Goal: Task Accomplishment & Management: Complete application form

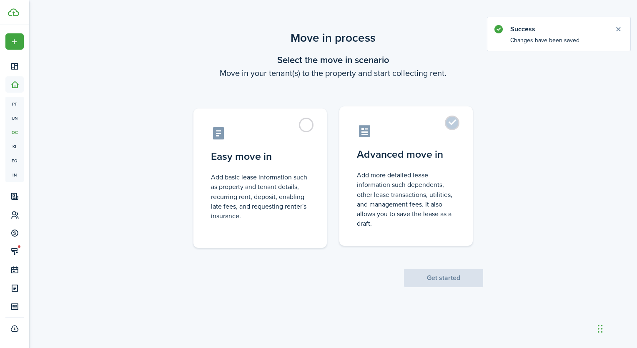
click at [408, 174] on control-radio-card-description "Add more detailed lease information such dependents, other lease transactions, …" at bounding box center [406, 199] width 98 height 58
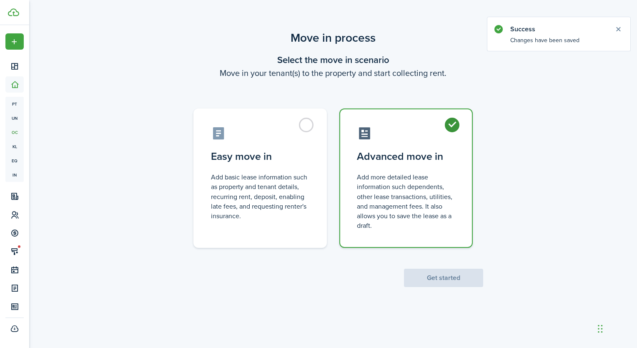
radio input "true"
click at [458, 276] on button "Get started" at bounding box center [443, 278] width 79 height 18
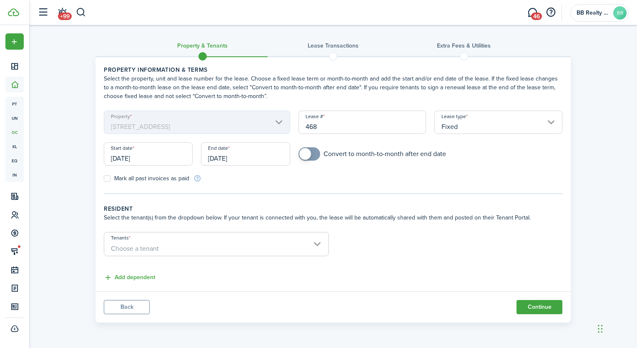
click at [155, 162] on input "[DATE]" at bounding box center [148, 153] width 89 height 23
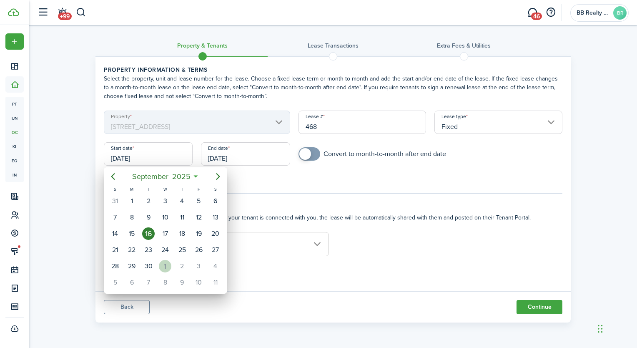
click at [169, 264] on div "1" at bounding box center [165, 266] width 13 height 13
type input "[DATE]"
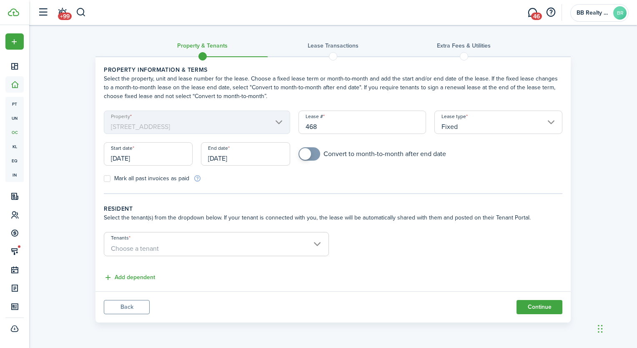
click at [239, 155] on input "[DATE]" at bounding box center [245, 153] width 89 height 23
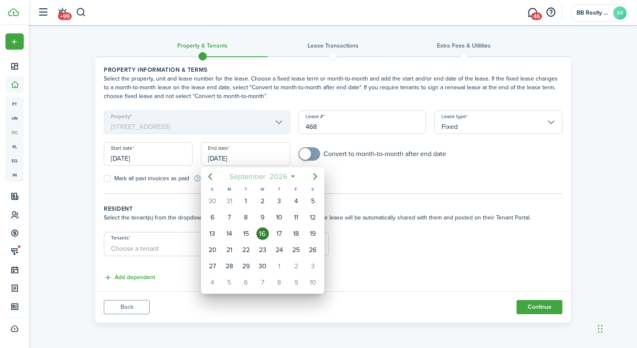
click at [287, 176] on span "2026" at bounding box center [278, 176] width 22 height 15
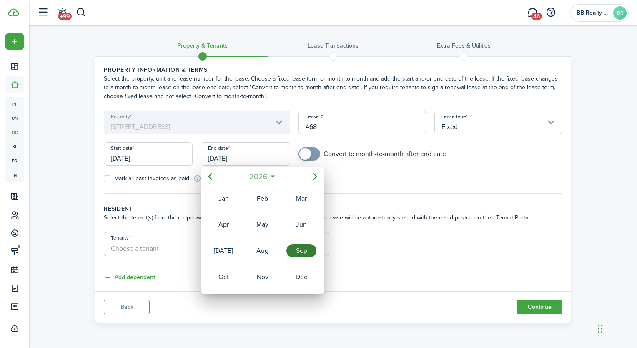
click at [264, 171] on span "2026" at bounding box center [258, 176] width 22 height 15
click at [224, 279] on div "2027" at bounding box center [224, 276] width 30 height 13
click at [296, 197] on div "Mar" at bounding box center [302, 198] width 30 height 13
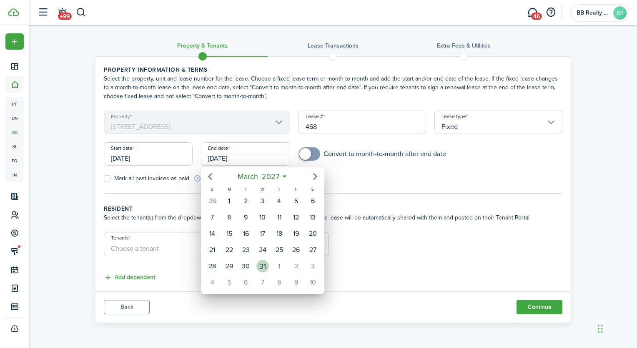
click at [262, 261] on div "31" at bounding box center [263, 266] width 13 height 13
type input "[DATE]"
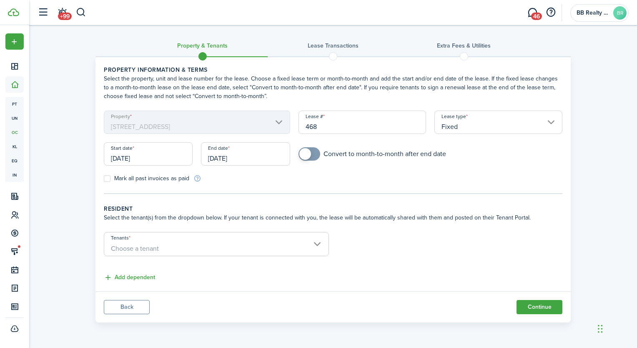
click at [240, 243] on span "Choose a tenant" at bounding box center [216, 249] width 224 height 14
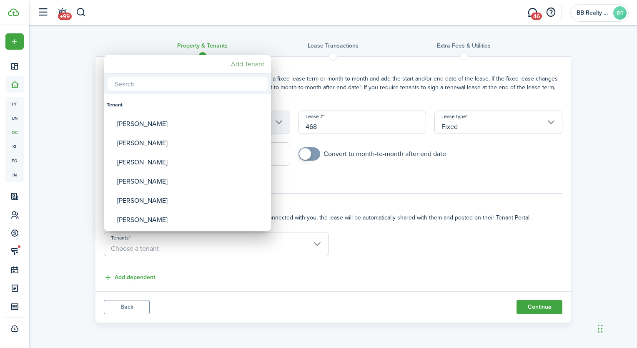
click at [253, 64] on mbsc-button "Add Tenant" at bounding box center [248, 64] width 40 height 15
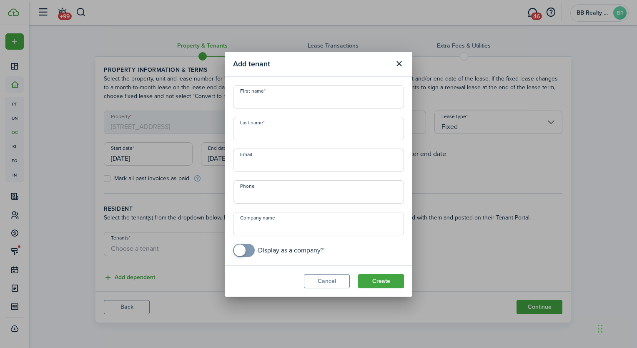
click at [276, 100] on input "First name" at bounding box center [318, 96] width 171 height 23
type input "Lauren"
type input "[PERSON_NAME]"
type input "[EMAIL_ADDRESS][DOMAIN_NAME]"
click at [381, 278] on button "Create" at bounding box center [381, 281] width 46 height 14
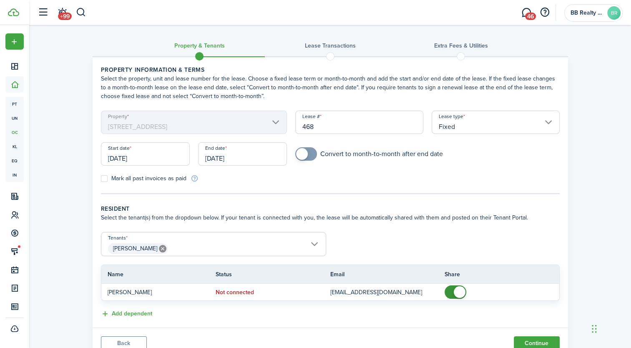
click at [190, 248] on span "[PERSON_NAME]" at bounding box center [213, 249] width 224 height 14
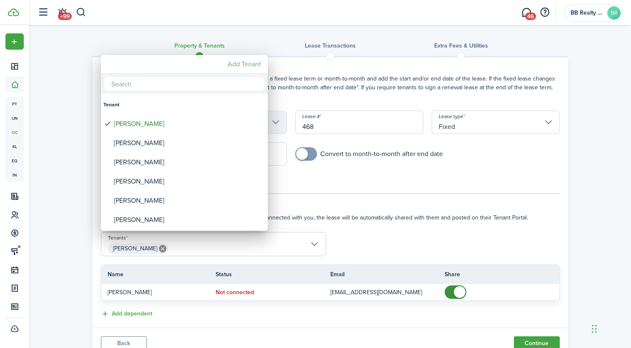
click at [234, 62] on mbsc-button "Add Tenant" at bounding box center [244, 64] width 40 height 15
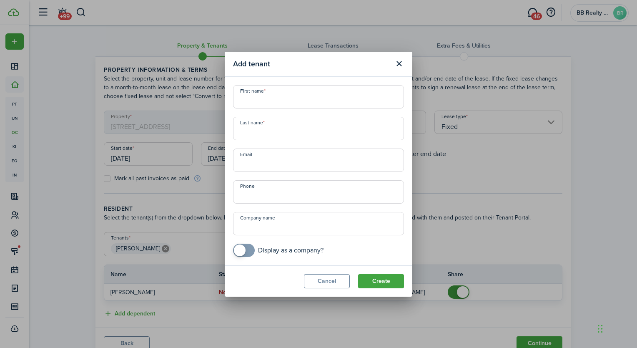
click at [265, 98] on input "First name" at bounding box center [318, 96] width 171 height 23
drag, startPoint x: 320, startPoint y: 104, endPoint x: 240, endPoint y: 106, distance: 80.1
click at [239, 101] on input "[PERSON_NAME][EMAIL_ADDRESS][PERSON_NAME][DOMAIN_NAME]" at bounding box center [318, 96] width 171 height 23
type input "[PERSON_NAME][EMAIL_ADDRESS][PERSON_NAME][DOMAIN_NAME]"
drag, startPoint x: 247, startPoint y: 161, endPoint x: 259, endPoint y: 162, distance: 12.2
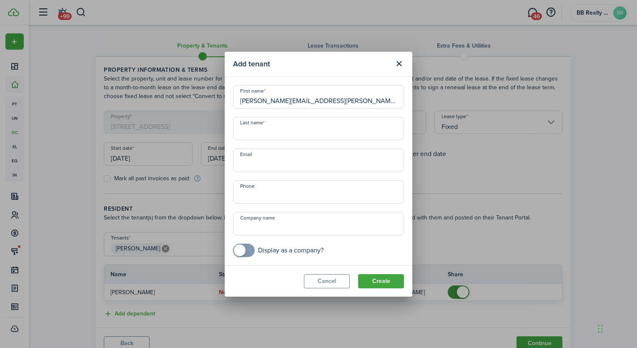
click at [247, 161] on input "Email" at bounding box center [318, 160] width 171 height 23
paste input "[PERSON_NAME][EMAIL_ADDRESS][PERSON_NAME][DOMAIN_NAME]"
type input "[PERSON_NAME][EMAIL_ADDRESS][PERSON_NAME][DOMAIN_NAME]"
click at [285, 101] on input "[PERSON_NAME][EMAIL_ADDRESS][PERSON_NAME][DOMAIN_NAME]" at bounding box center [318, 96] width 171 height 23
drag, startPoint x: 321, startPoint y: 100, endPoint x: 234, endPoint y: 96, distance: 87.7
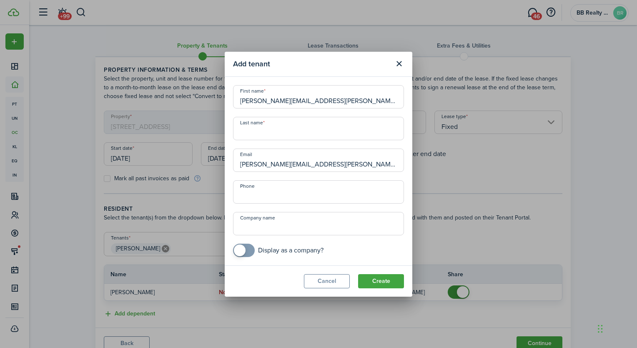
click at [234, 96] on input "[PERSON_NAME][EMAIL_ADDRESS][PERSON_NAME][DOMAIN_NAME]" at bounding box center [318, 96] width 171 height 23
type input "Krysten"
type input "[PERSON_NAME]"
click at [371, 279] on button "Create" at bounding box center [381, 281] width 46 height 14
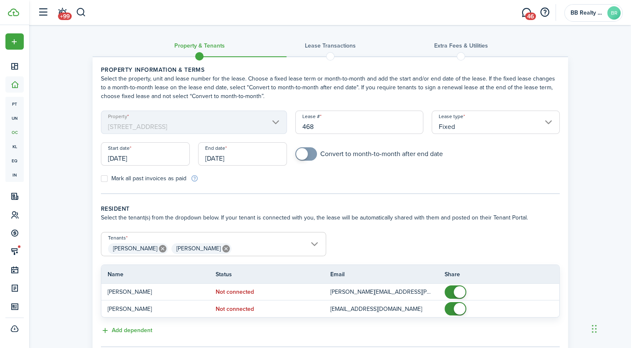
click at [351, 189] on tc-wizard-step "Property information & terms Select the property, unit and lease number for the…" at bounding box center [330, 129] width 459 height 128
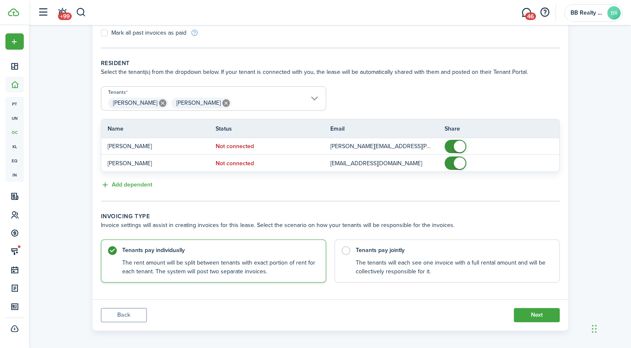
scroll to position [149, 0]
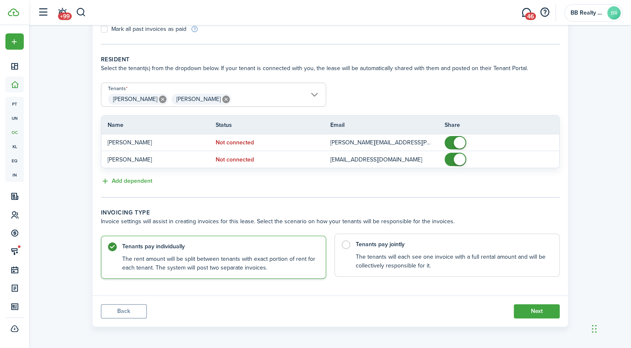
click at [400, 262] on control-radio-card-description "The tenants will each see one invoice with a full rental amount and will be col…" at bounding box center [453, 261] width 195 height 17
radio input "false"
radio input "true"
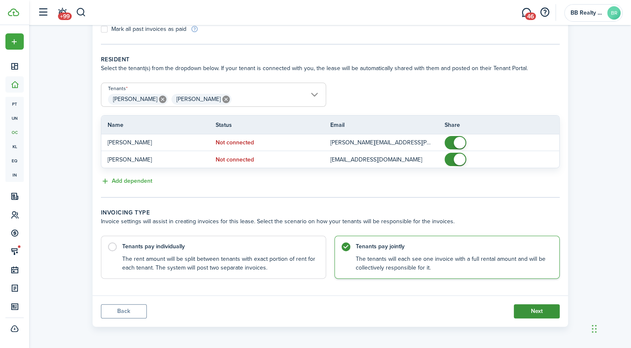
click at [535, 310] on button "Next" at bounding box center [537, 311] width 46 height 14
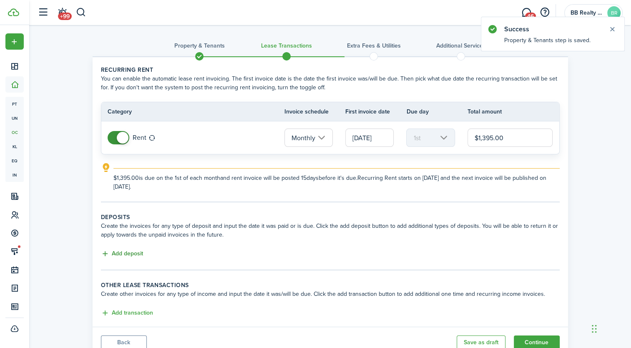
click at [120, 253] on button "Add deposit" at bounding box center [122, 254] width 42 height 10
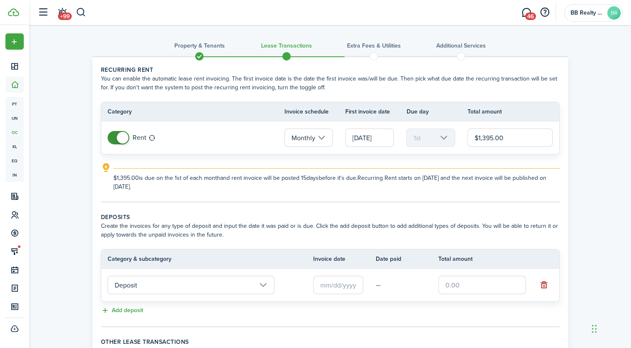
click at [185, 278] on input "Deposit" at bounding box center [191, 285] width 167 height 18
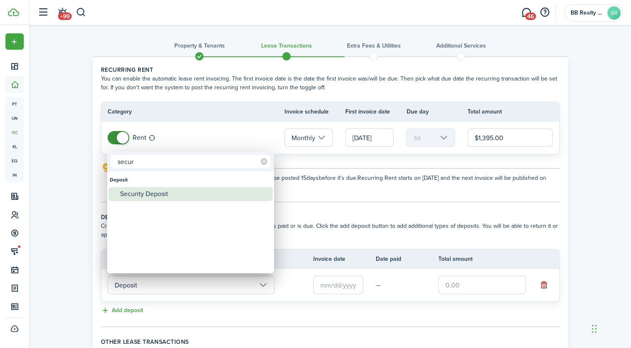
type input "secur"
click at [170, 194] on div "Security Deposit" at bounding box center [194, 194] width 148 height 14
type input "Deposit / Security Deposit"
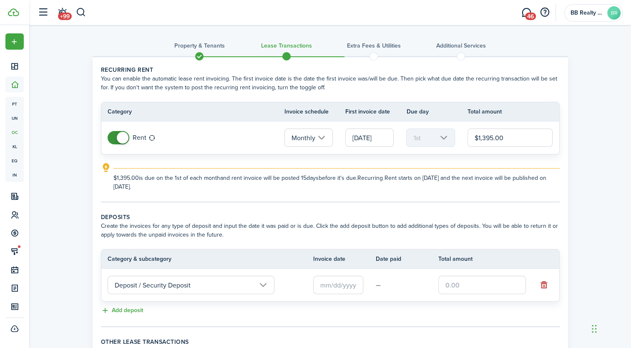
click at [342, 282] on input "text" at bounding box center [338, 285] width 50 height 18
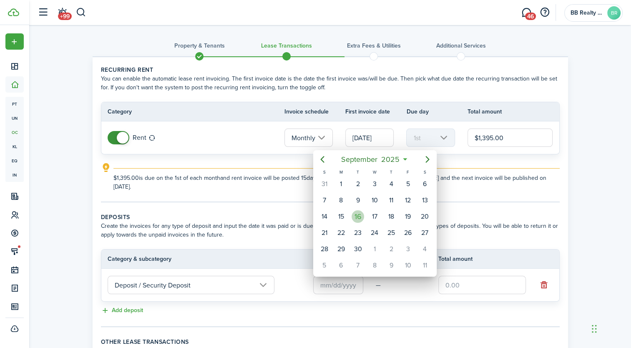
click at [357, 215] on div "16" at bounding box center [358, 216] width 13 height 13
type input "[DATE]"
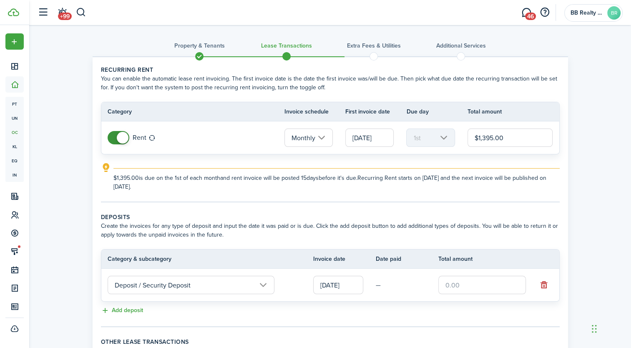
click at [467, 281] on input "text" at bounding box center [482, 285] width 88 height 18
type input "$1,395.00"
click at [492, 315] on tc-wizard-step "Deposits Create the invoices for any type of deposit and input the date it was …" at bounding box center [330, 270] width 459 height 114
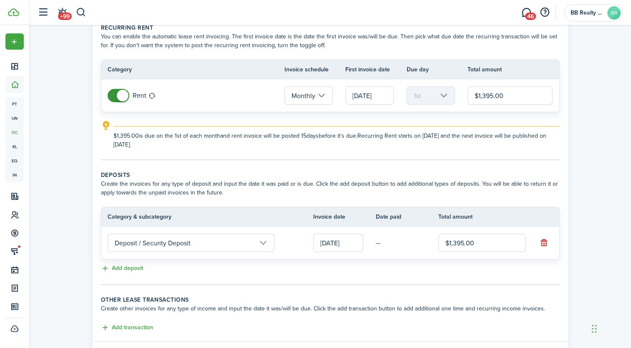
scroll to position [88, 0]
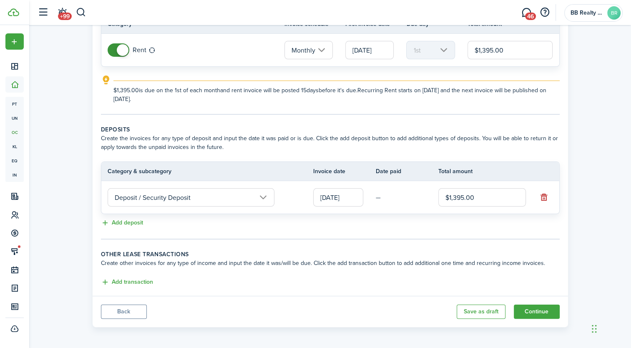
click at [375, 232] on tc-wizard-step "Deposits Create the invoices for any type of deposit and input the date it was …" at bounding box center [330, 182] width 459 height 114
click at [68, 172] on div "Property & Tenants Lease Transactions Extra fees & Utilities Additional Service…" at bounding box center [330, 134] width 602 height 394
click at [533, 310] on button "Continue" at bounding box center [537, 312] width 46 height 14
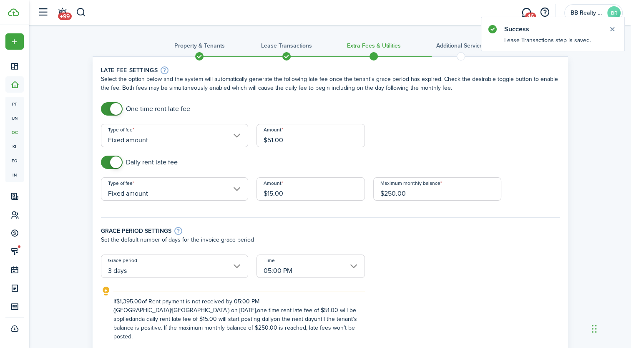
drag, startPoint x: 302, startPoint y: 140, endPoint x: 215, endPoint y: 140, distance: 86.8
click at [224, 140] on form "One time rent late fee Type of fee Fixed amount Amount $51.00 Daily rent late f…" at bounding box center [330, 221] width 467 height 239
type input "$75.00"
type input "$20.00"
click at [207, 267] on input "3 days" at bounding box center [174, 265] width 147 height 23
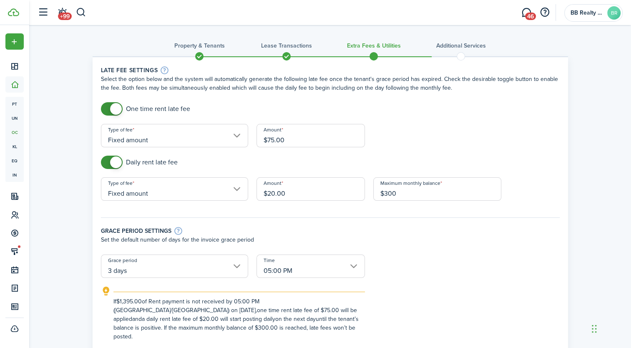
type input "$300.00"
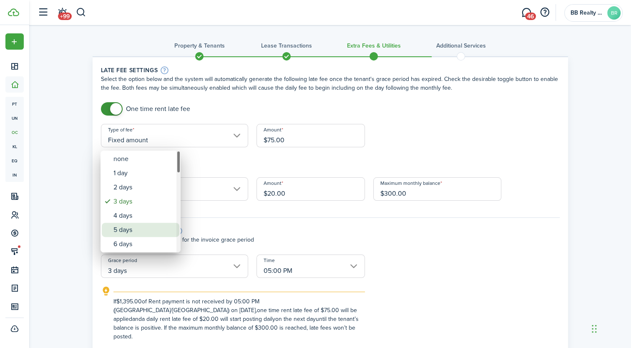
click at [157, 233] on div "5 days" at bounding box center [143, 230] width 61 height 14
type input "5 days"
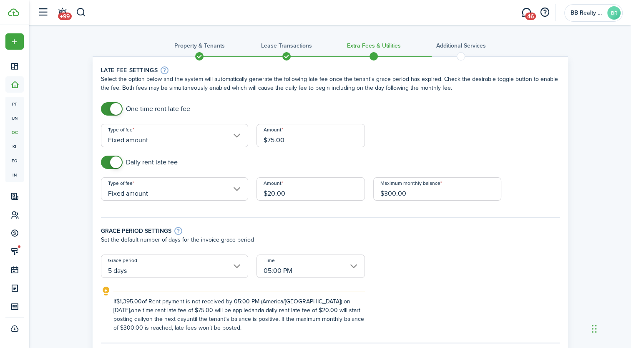
click at [523, 270] on form "One time rent late fee Type of fee Fixed amount Amount $75.00 Daily rent late f…" at bounding box center [330, 217] width 467 height 230
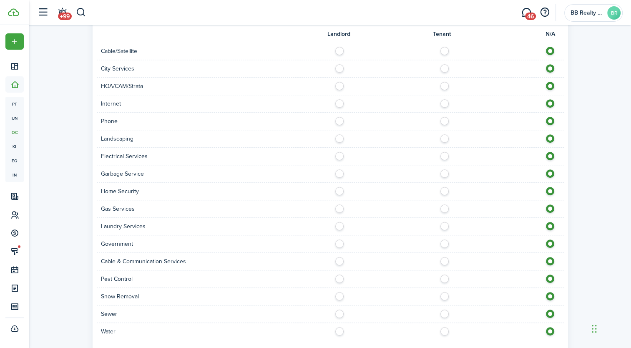
scroll to position [563, 0]
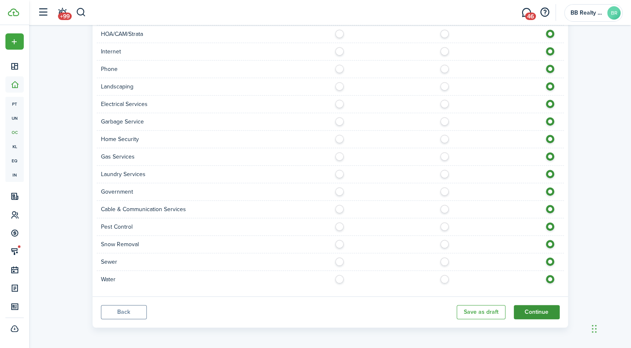
click at [531, 307] on button "Continue" at bounding box center [537, 312] width 46 height 14
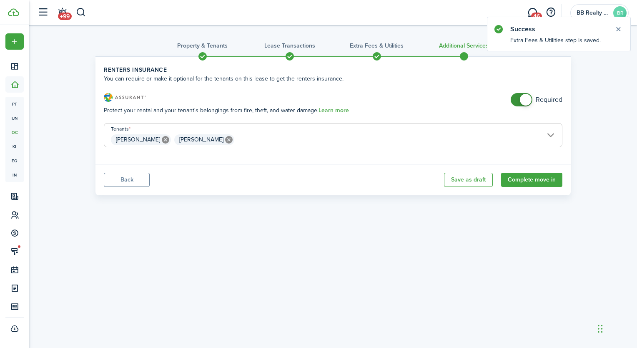
checkbox input "false"
click at [524, 98] on span at bounding box center [526, 100] width 12 height 12
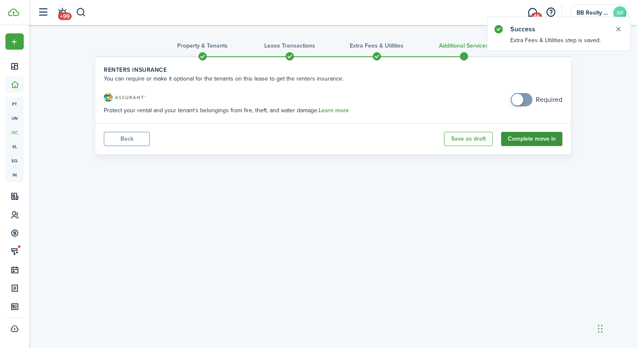
click at [529, 138] on button "Complete move in" at bounding box center [531, 139] width 61 height 14
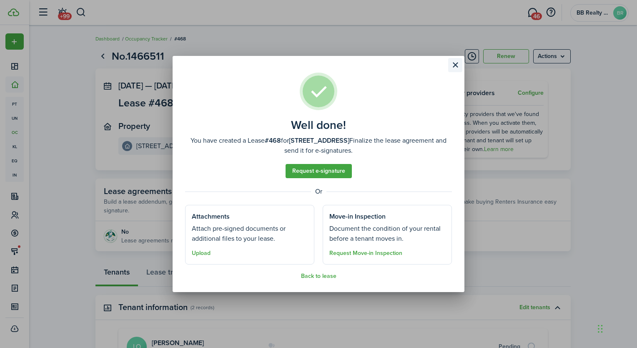
click at [457, 66] on button "Close modal" at bounding box center [455, 65] width 14 height 14
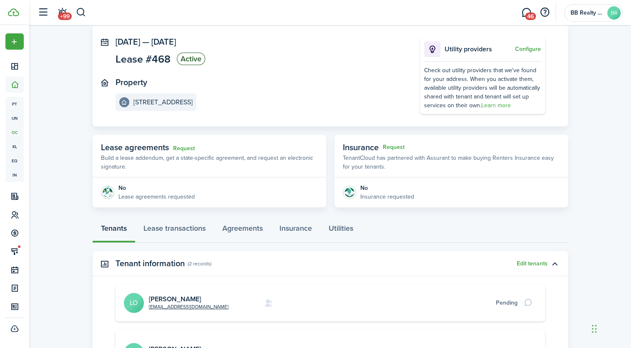
scroll to position [159, 0]
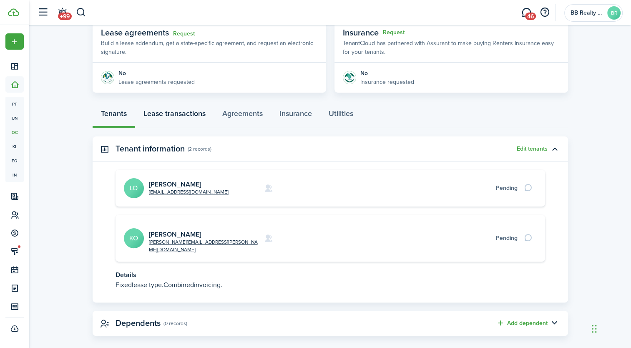
click at [175, 111] on link "Lease transactions" at bounding box center [174, 115] width 79 height 25
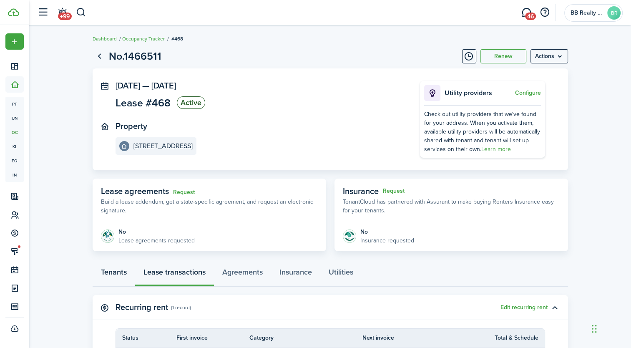
click at [110, 273] on link "Tenants" at bounding box center [114, 274] width 43 height 25
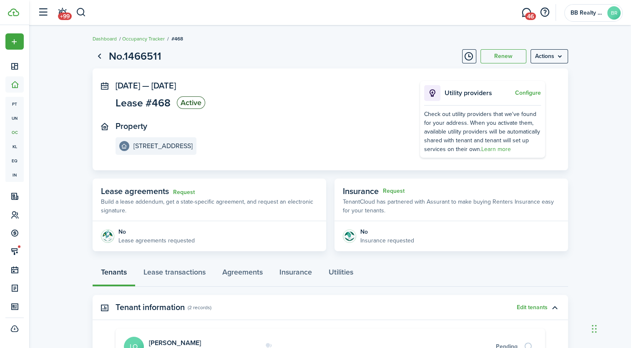
click at [58, 76] on lease-view "No.1466511 Renew Actions [DATE] — [DATE] Lease #468 Active Property [STREET_ADD…" at bounding box center [330, 271] width 602 height 454
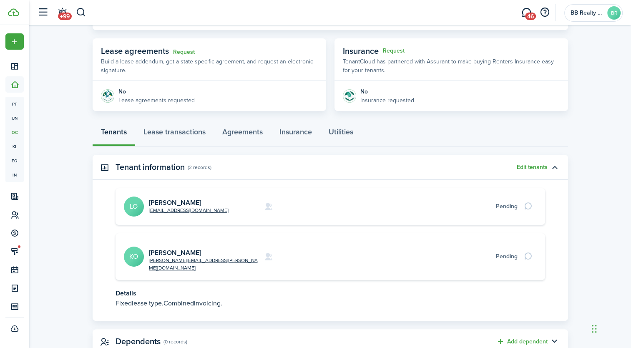
scroll to position [159, 0]
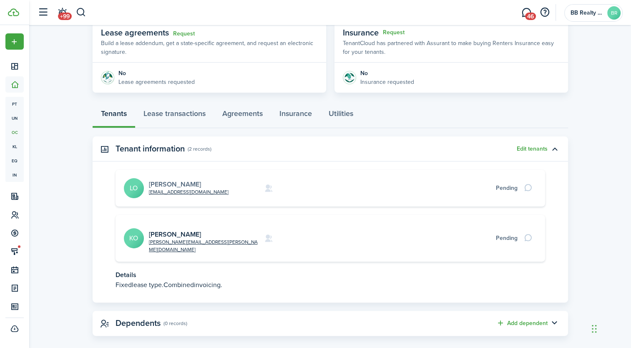
click at [165, 184] on link "[PERSON_NAME]" at bounding box center [175, 184] width 52 height 10
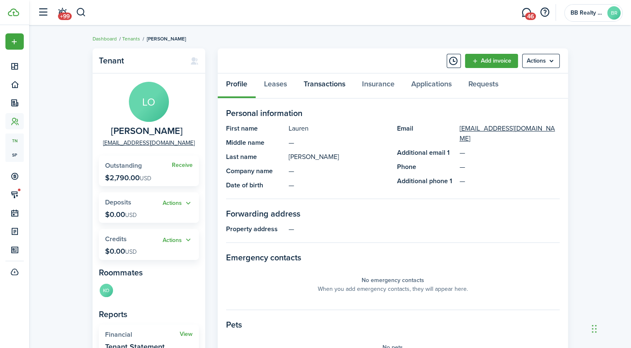
click at [325, 84] on link "Transactions" at bounding box center [324, 85] width 58 height 25
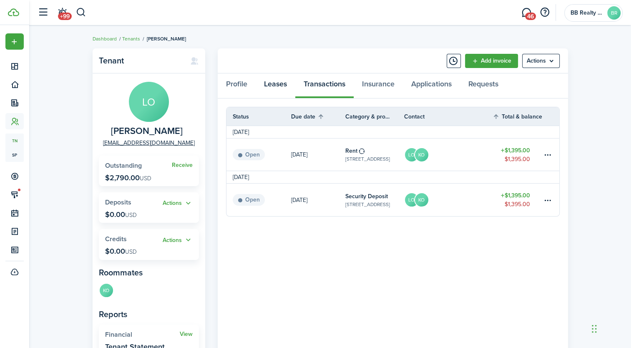
click at [279, 83] on link "Leases" at bounding box center [276, 85] width 40 height 25
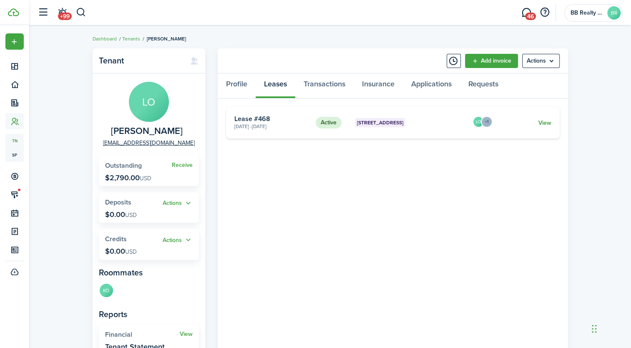
click at [546, 121] on link "View" at bounding box center [544, 122] width 13 height 9
